Goal: Register for event/course

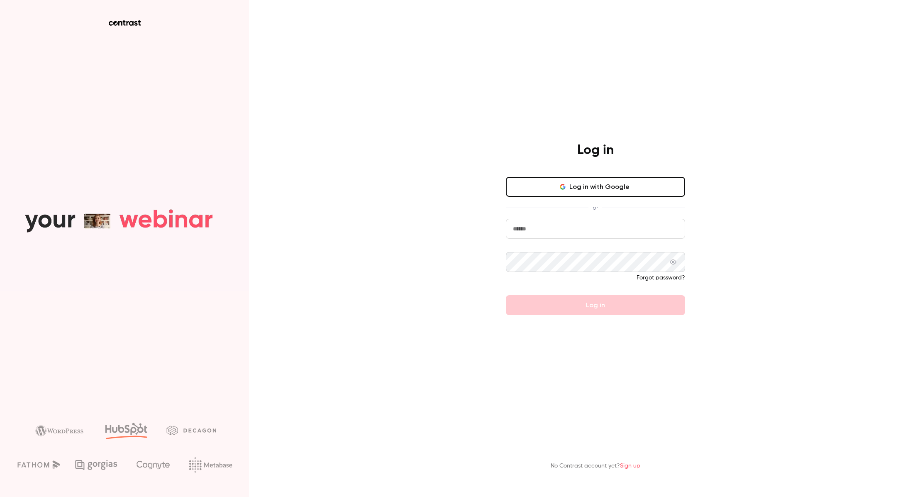
click at [556, 177] on button "Log in with Google" at bounding box center [595, 187] width 179 height 20
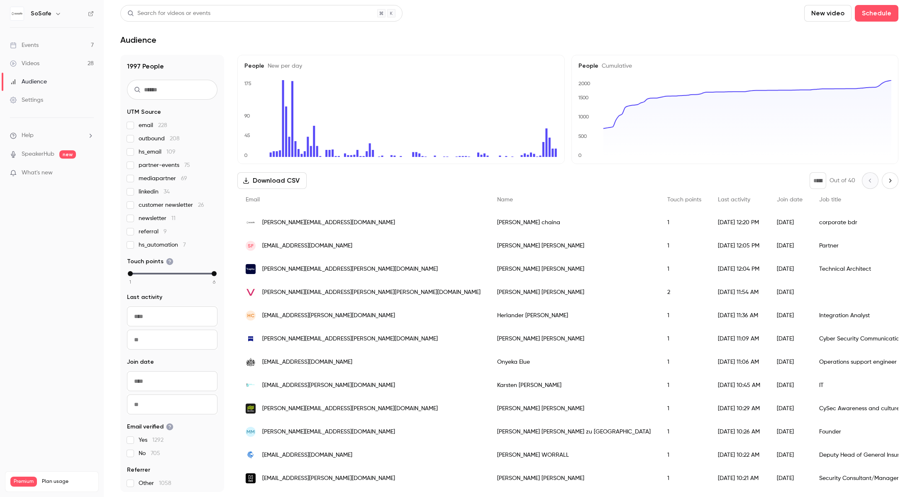
click at [32, 42] on div "Events" at bounding box center [24, 45] width 29 height 8
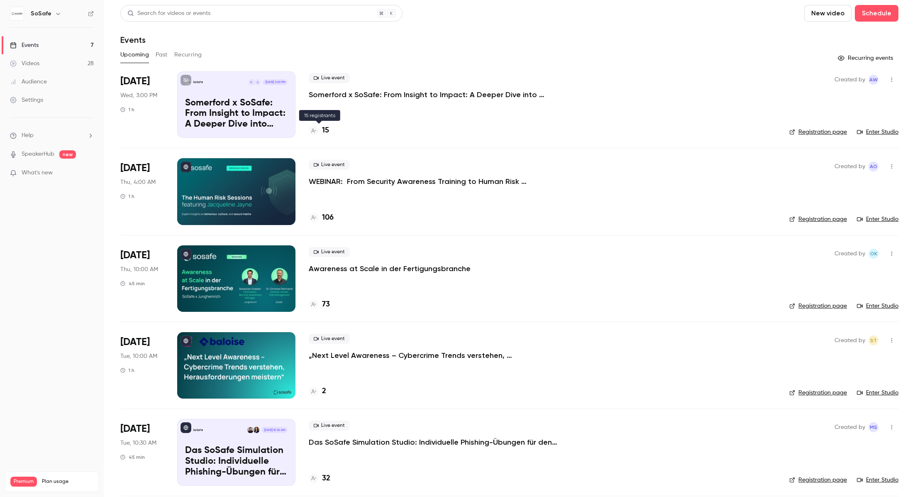
click at [321, 133] on div "15" at bounding box center [319, 130] width 20 height 11
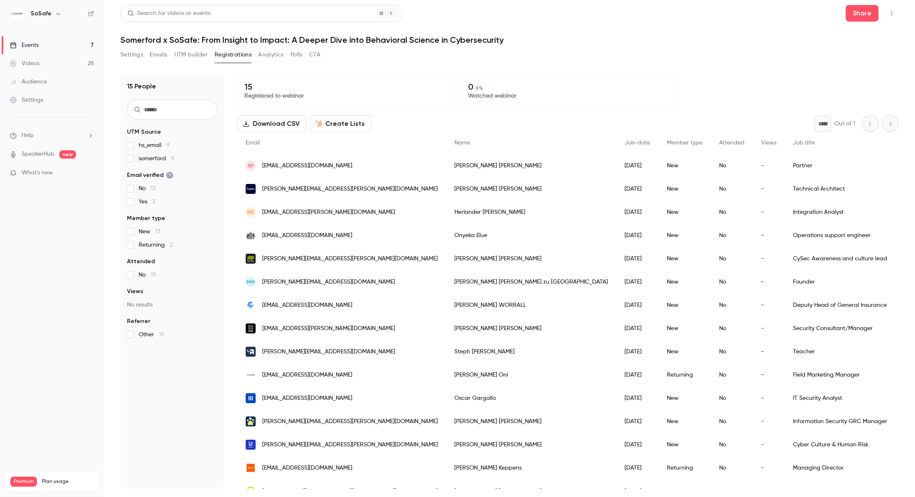
scroll to position [14, 0]
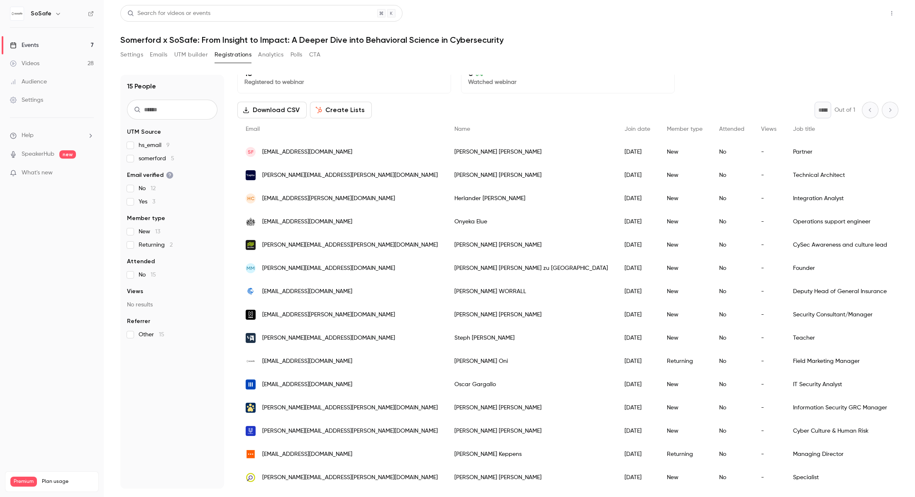
click at [857, 16] on button "Share" at bounding box center [861, 13] width 33 height 17
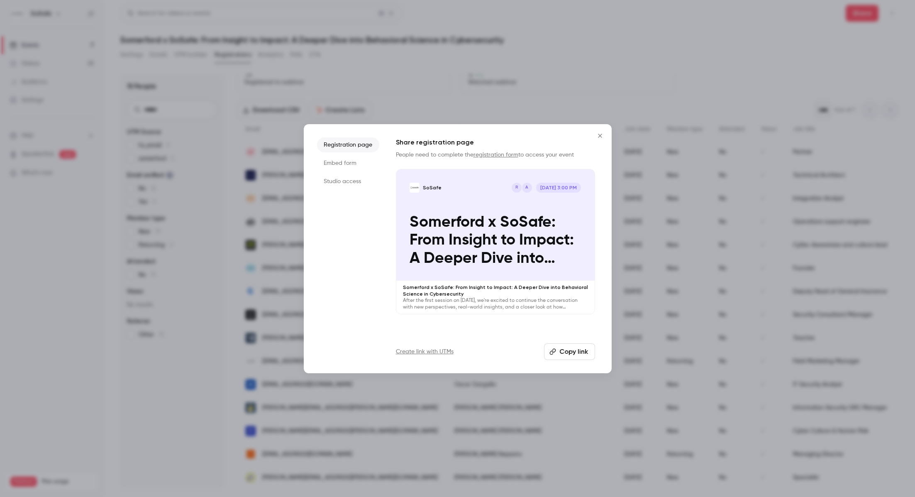
click at [494, 237] on p "Somerford x SoSafe: From Insight to Impact: A Deeper Dive into Behavioral Scien…" at bounding box center [494, 240] width 171 height 54
click at [599, 134] on icon "Close" at bounding box center [600, 135] width 10 height 7
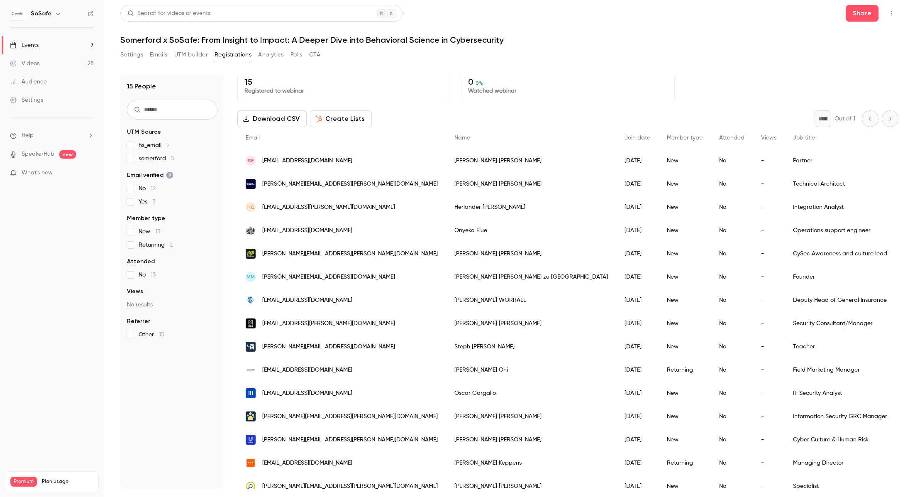
scroll to position [14, 0]
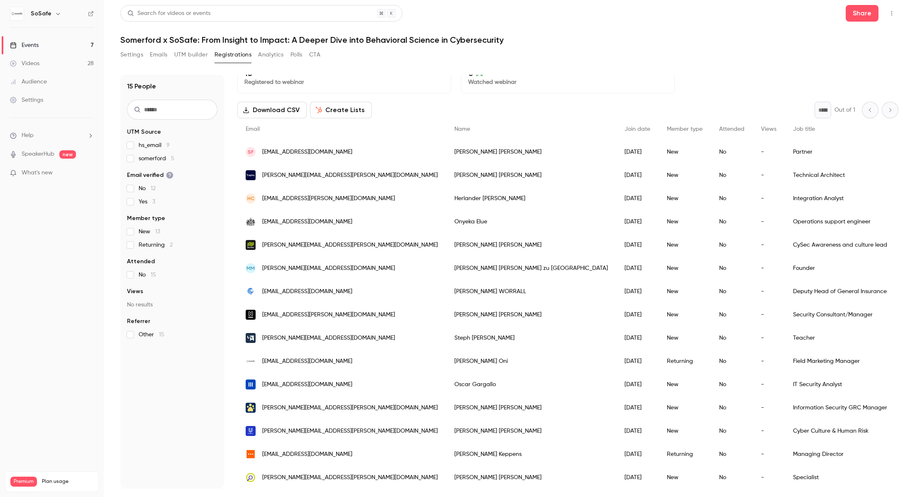
click at [39, 39] on link "Events 7" at bounding box center [52, 45] width 104 height 18
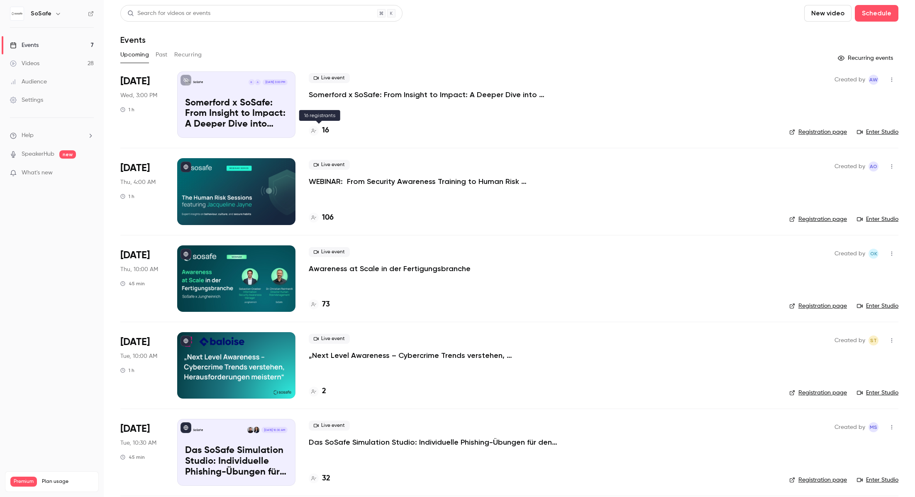
click at [326, 128] on h4 "16" at bounding box center [325, 130] width 7 height 11
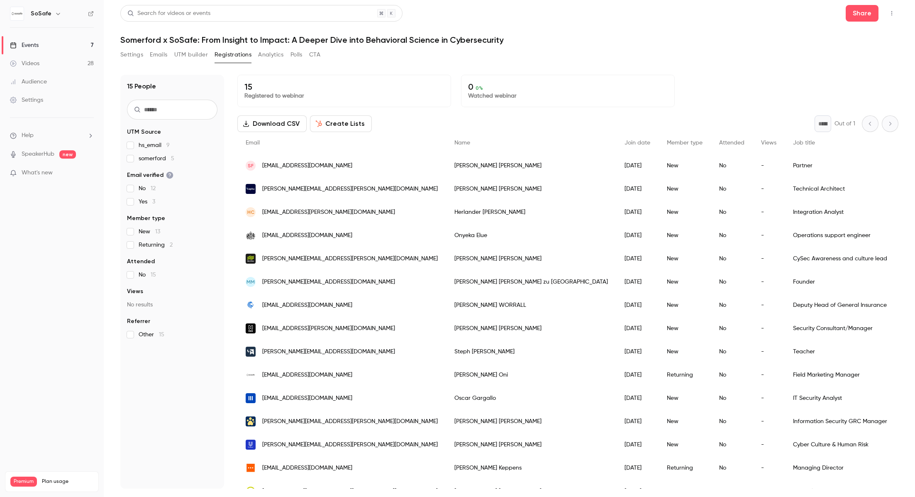
scroll to position [14, 0]
